Goal: Find specific page/section: Find specific page/section

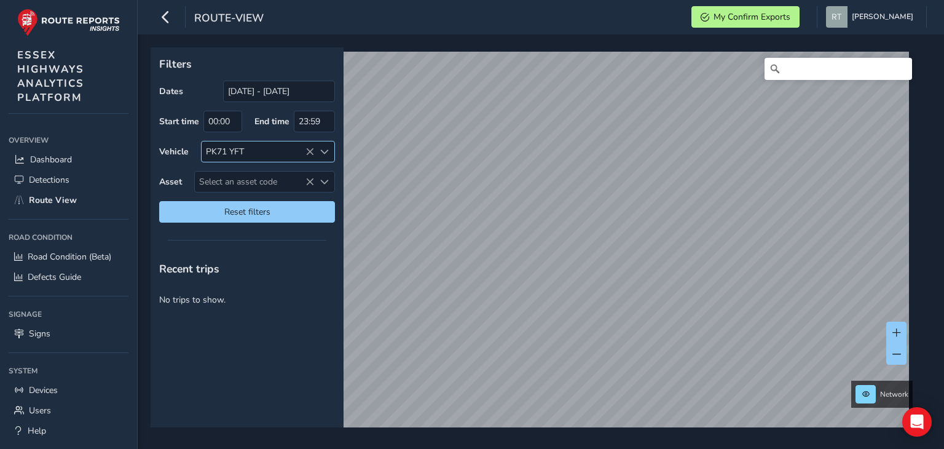
click at [310, 152] on icon at bounding box center [309, 152] width 9 height 9
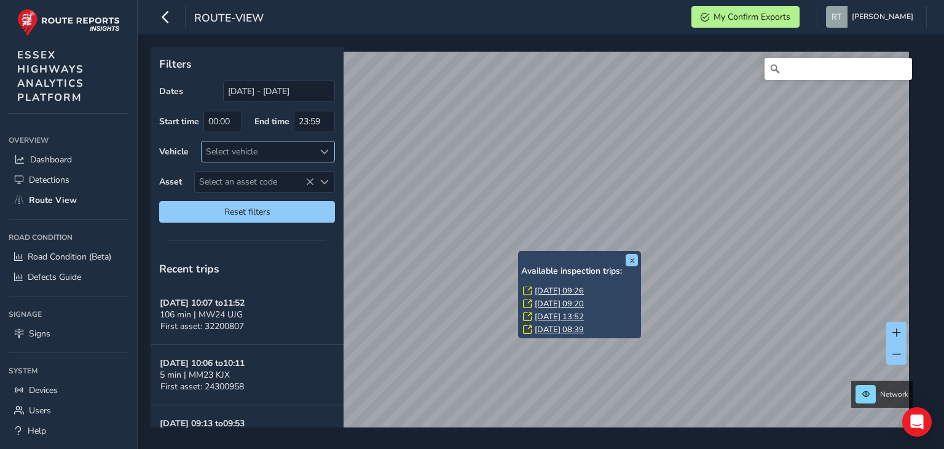
click at [546, 292] on link "[DATE] 09:26" at bounding box center [559, 290] width 49 height 11
